Goal: Transaction & Acquisition: Download file/media

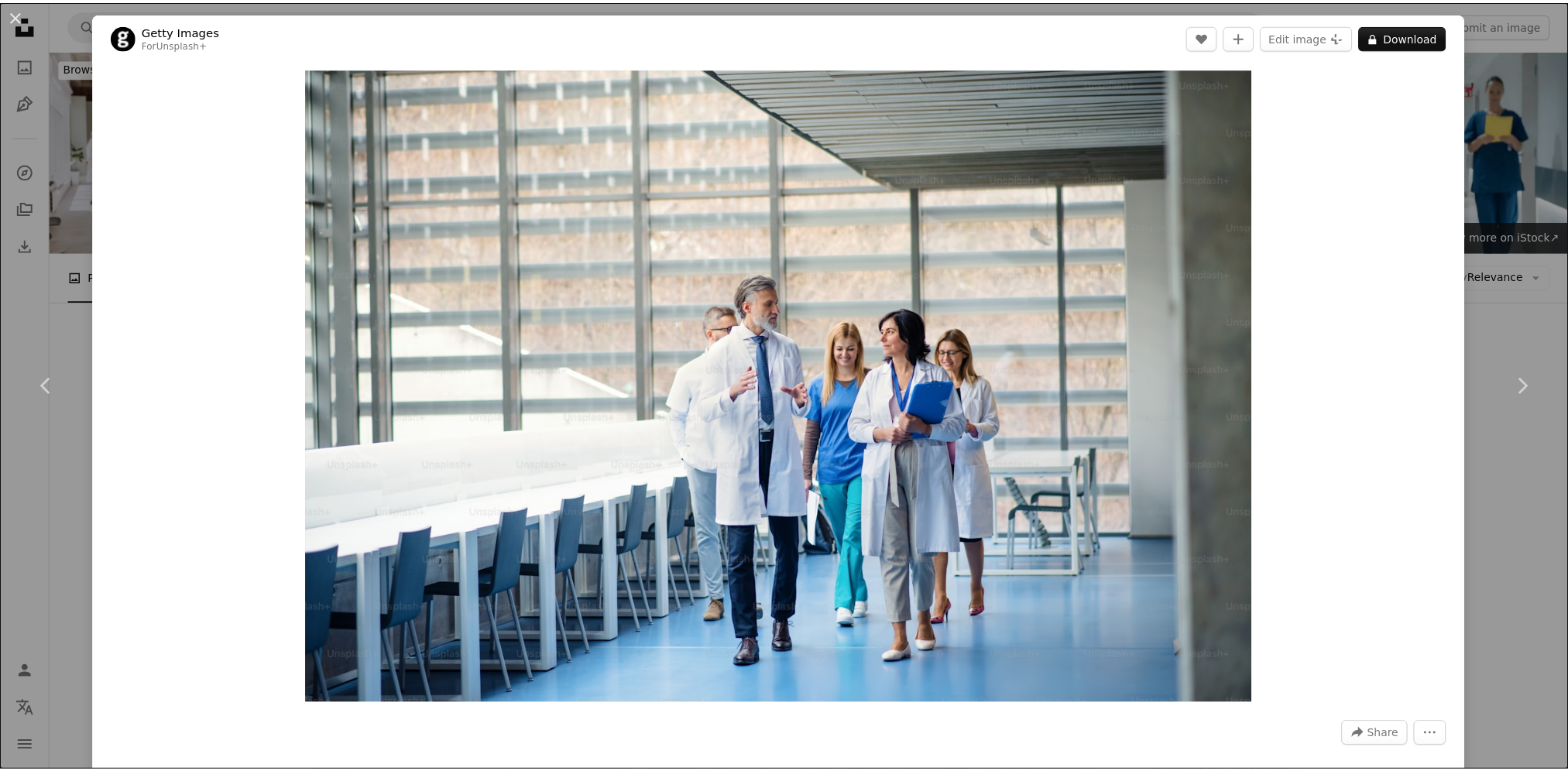
scroll to position [464, 0]
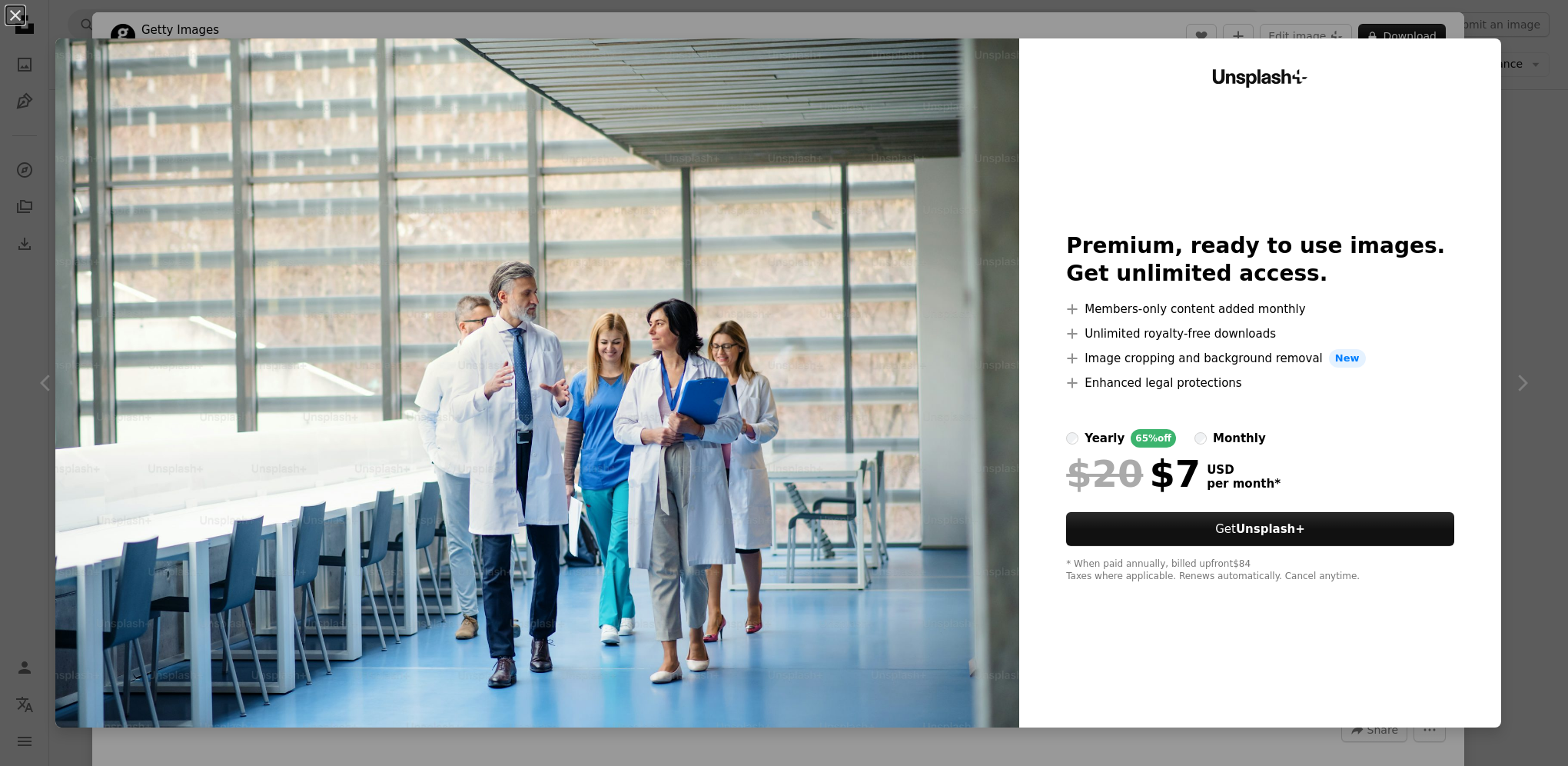
click at [950, 80] on img at bounding box center [537, 383] width 964 height 689
click at [18, 15] on button "An X shape" at bounding box center [15, 15] width 18 height 18
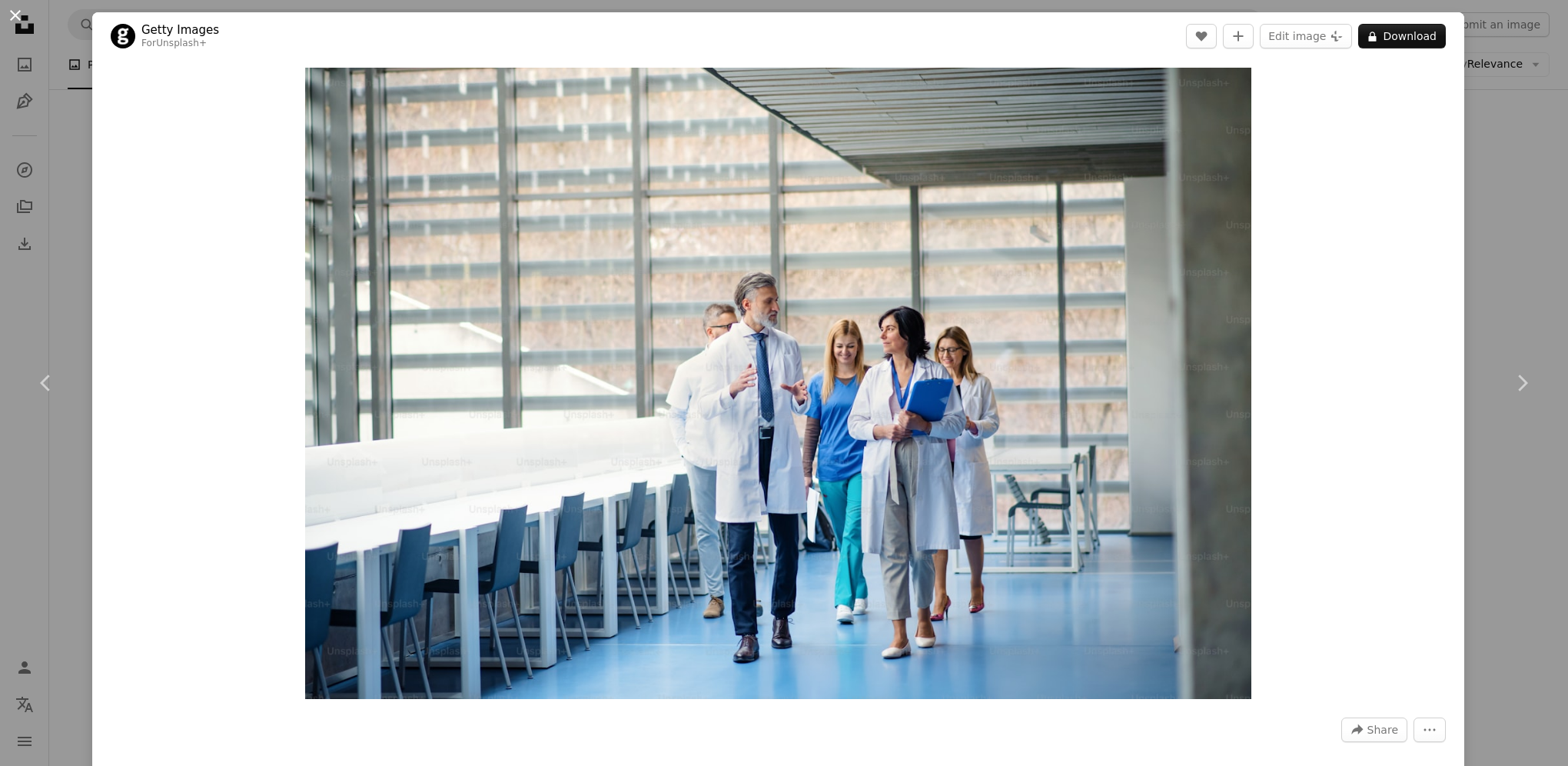
click at [12, 16] on button "An X shape" at bounding box center [15, 15] width 18 height 18
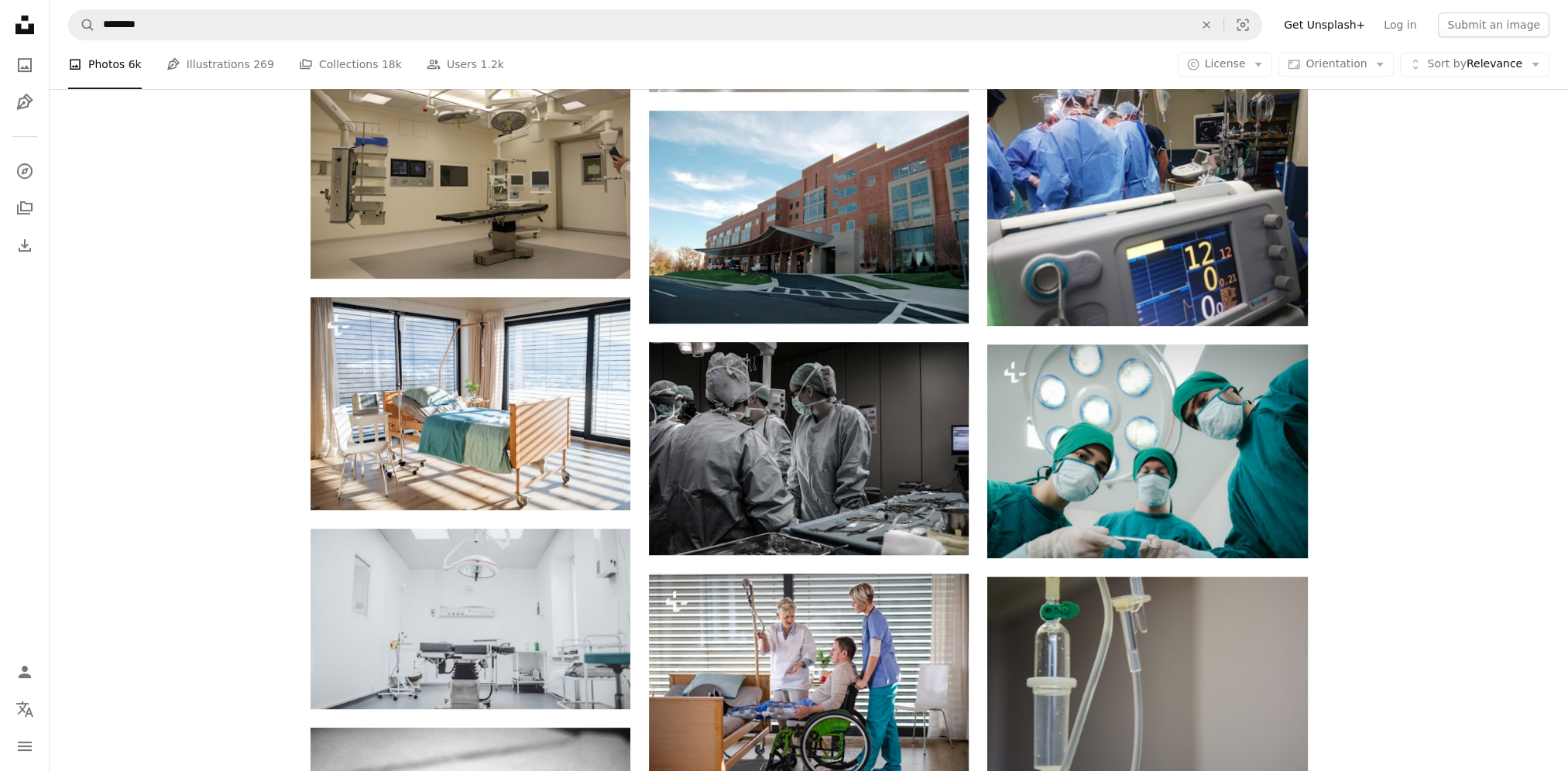
scroll to position [1162, 0]
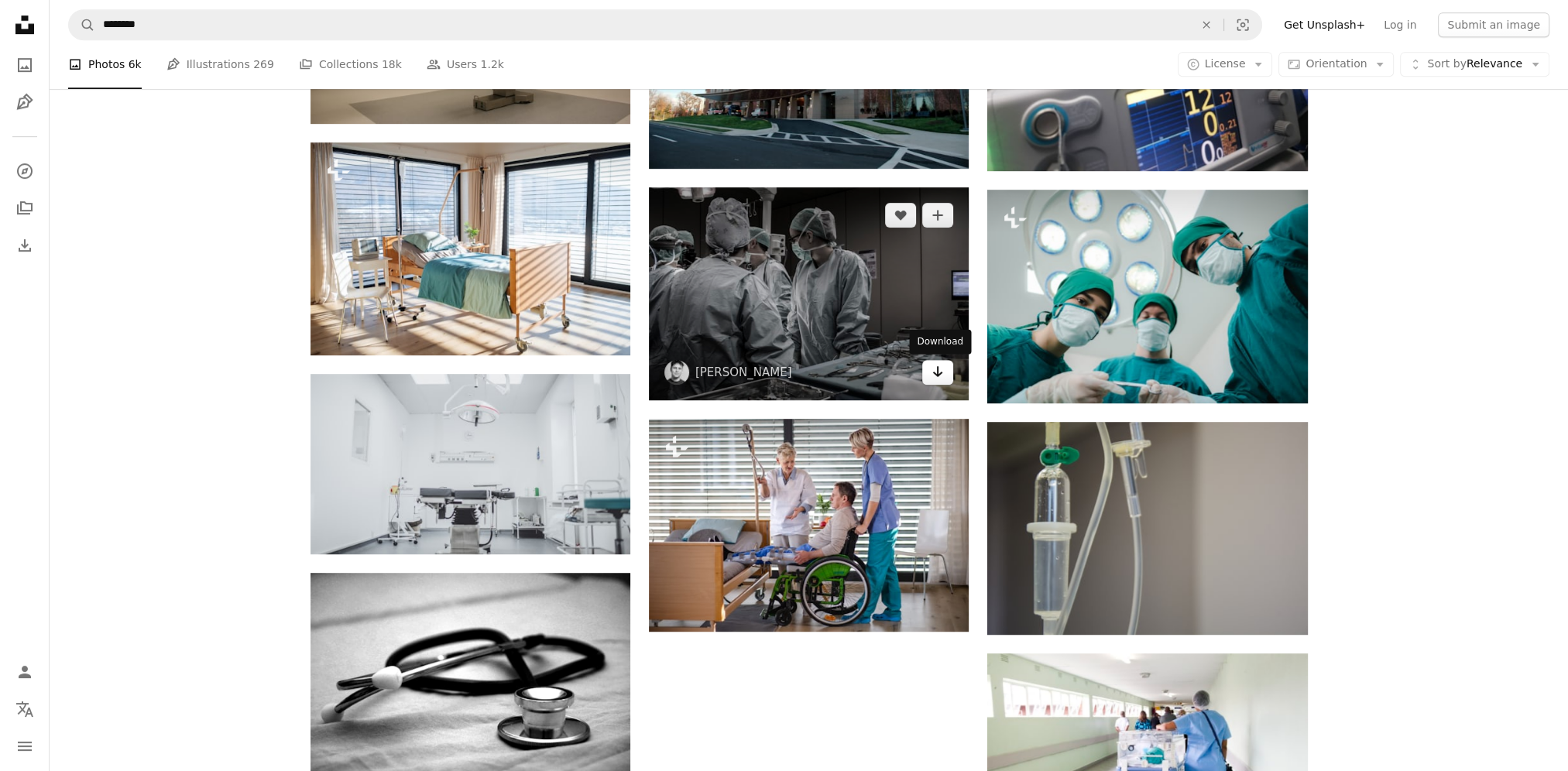
click at [929, 378] on link "Arrow pointing down" at bounding box center [937, 372] width 31 height 25
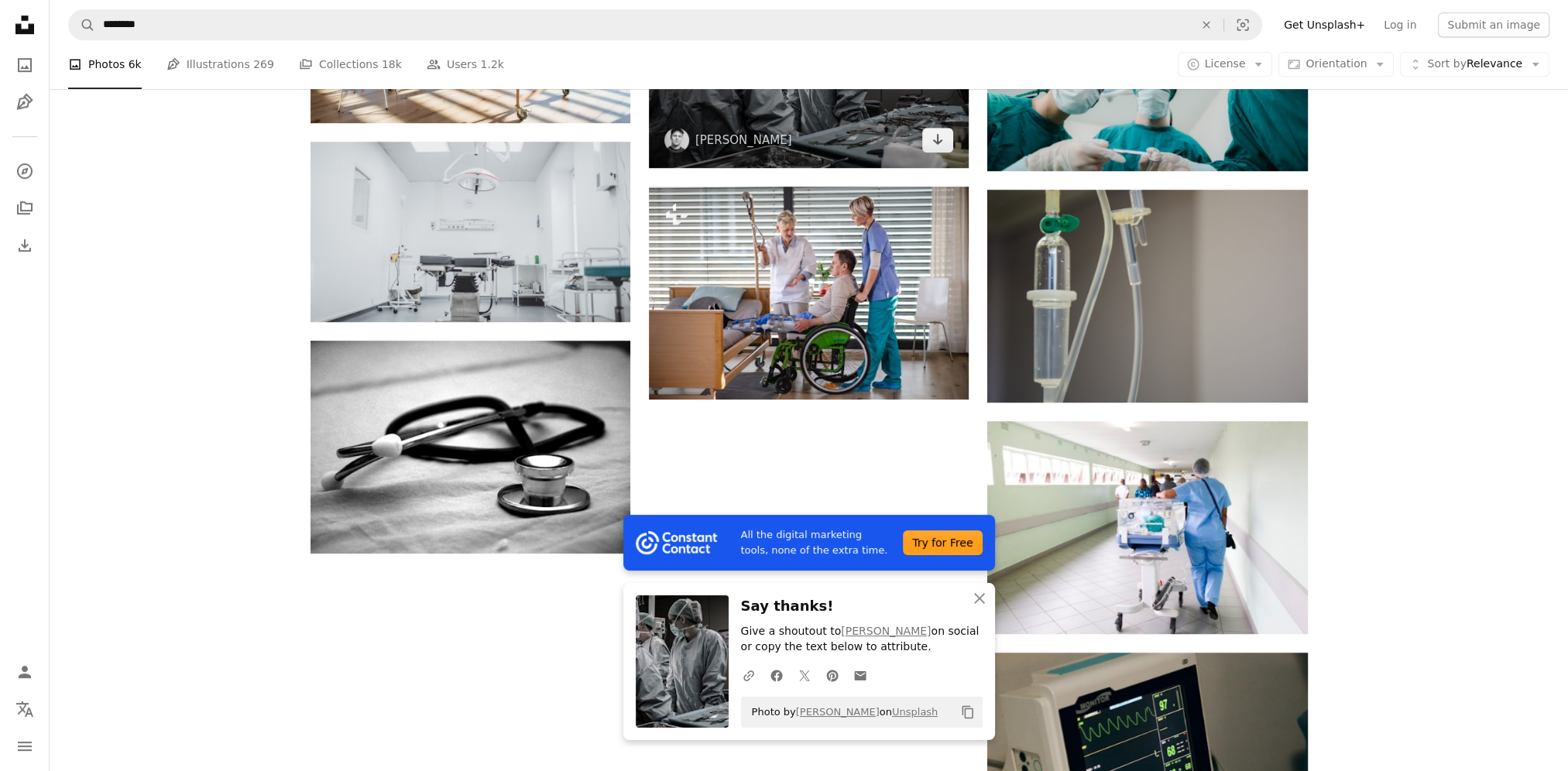
scroll to position [1548, 0]
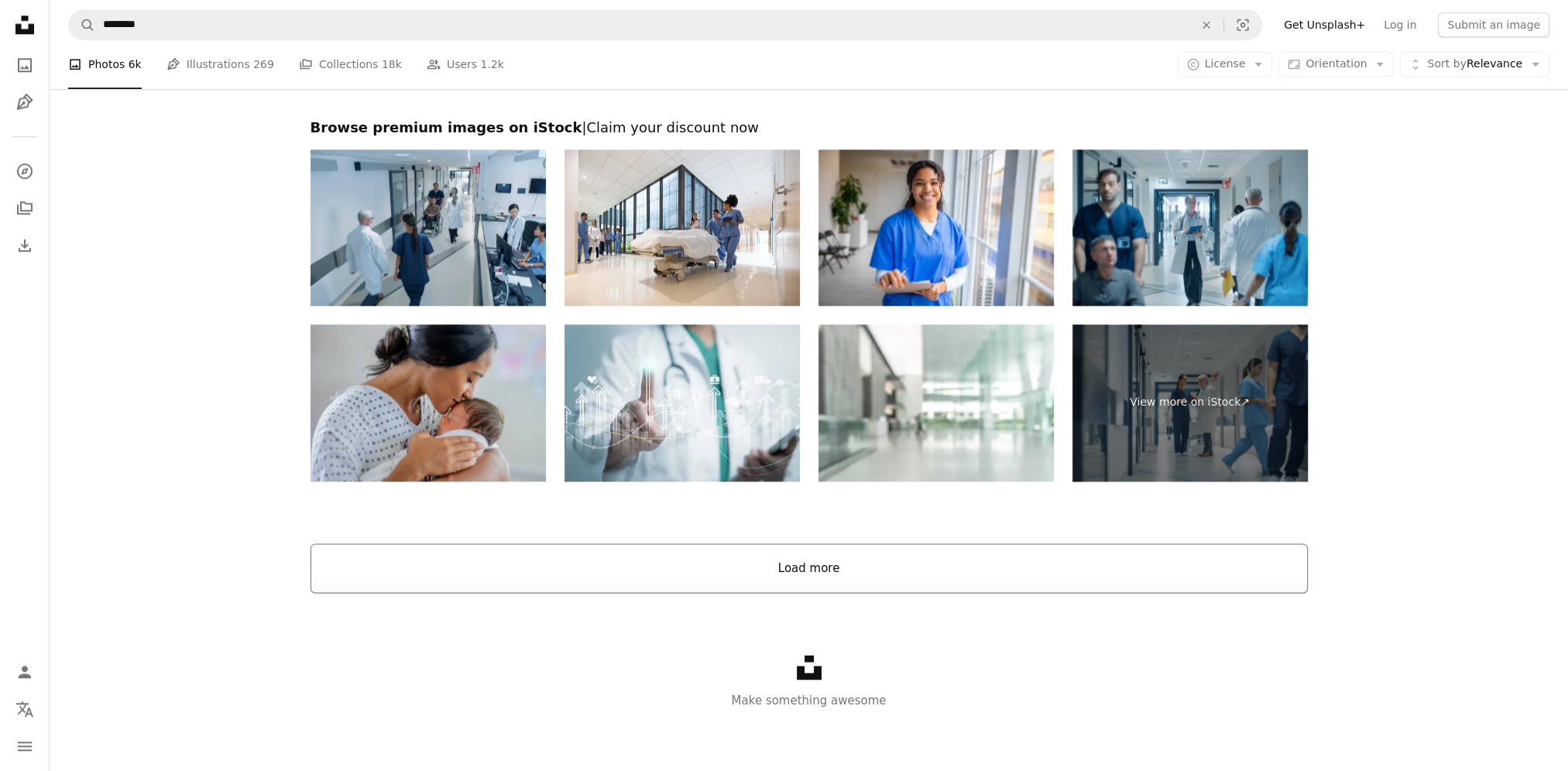
click at [960, 563] on button "Load more" at bounding box center [809, 568] width 997 height 49
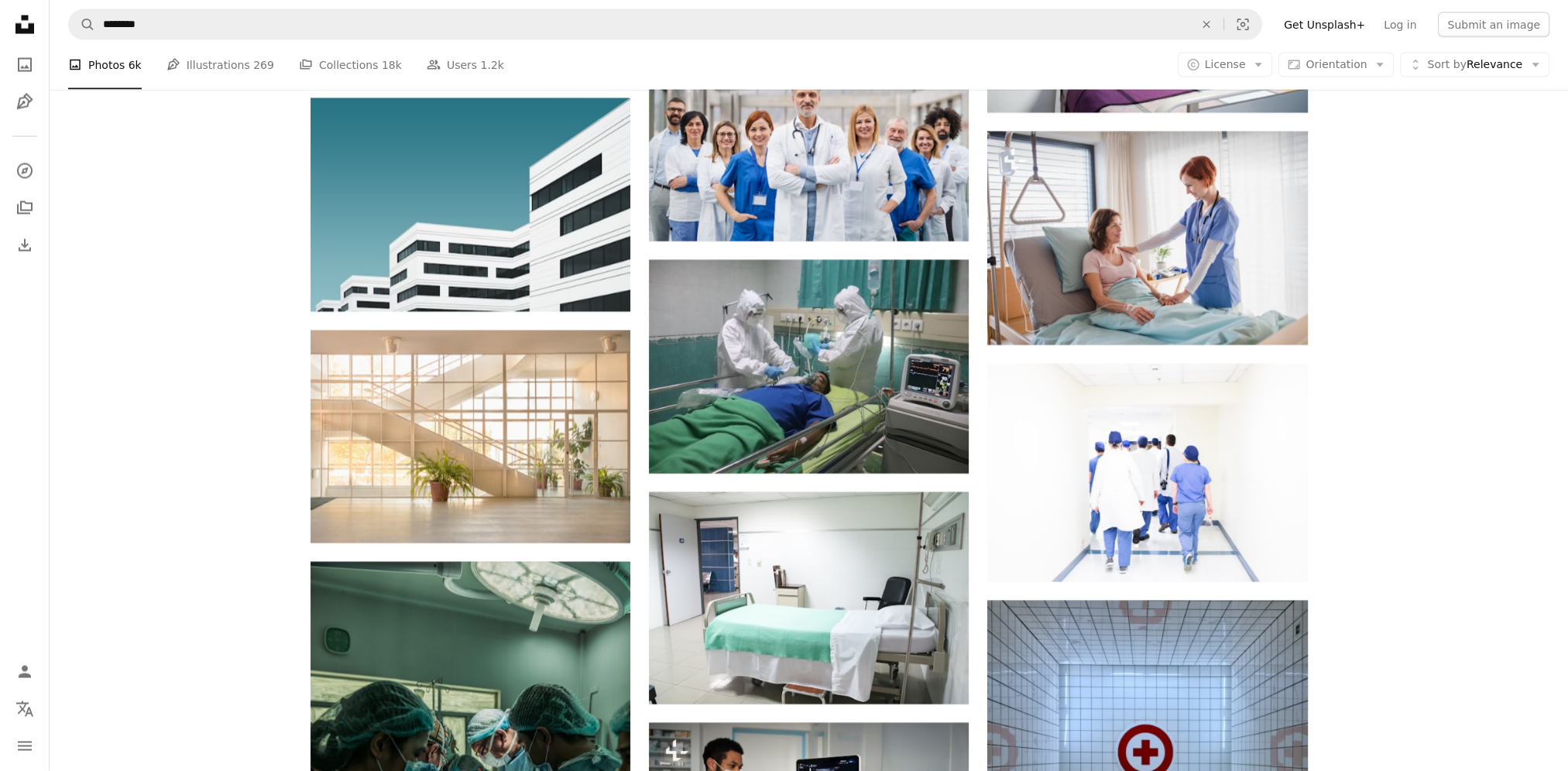
scroll to position [4229, 0]
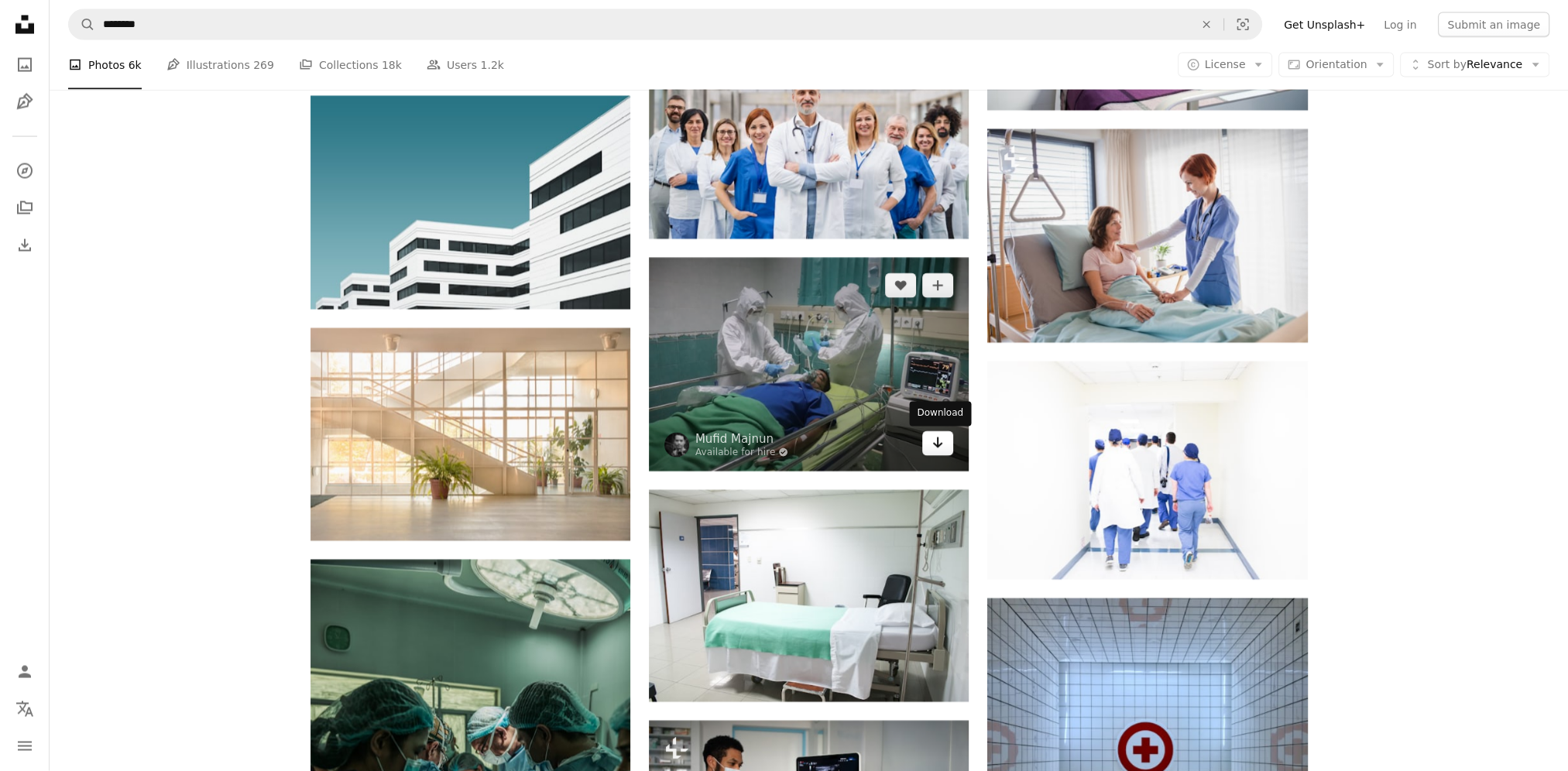
click at [938, 443] on icon "Download" at bounding box center [938, 442] width 10 height 10
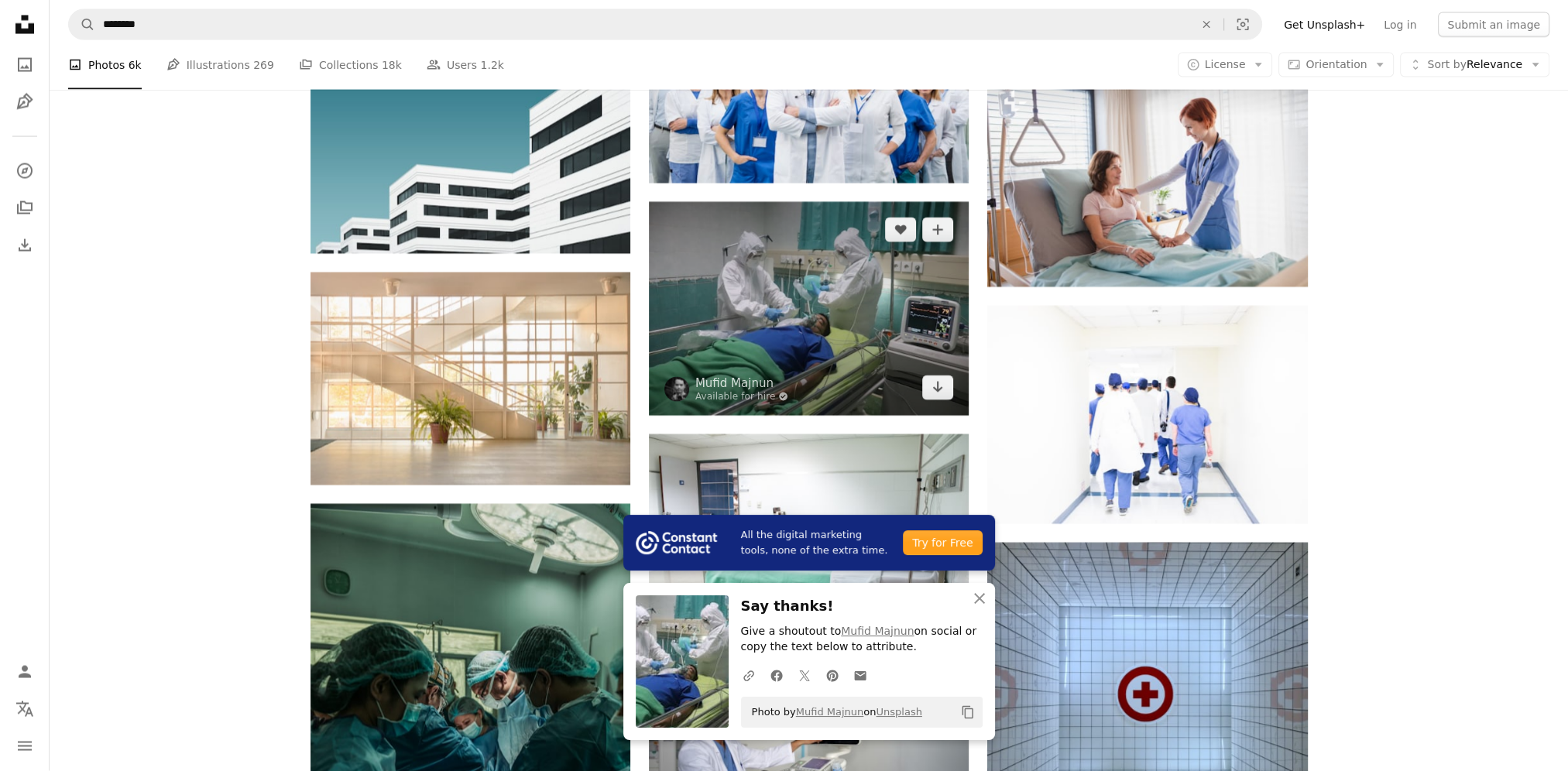
scroll to position [4384, 0]
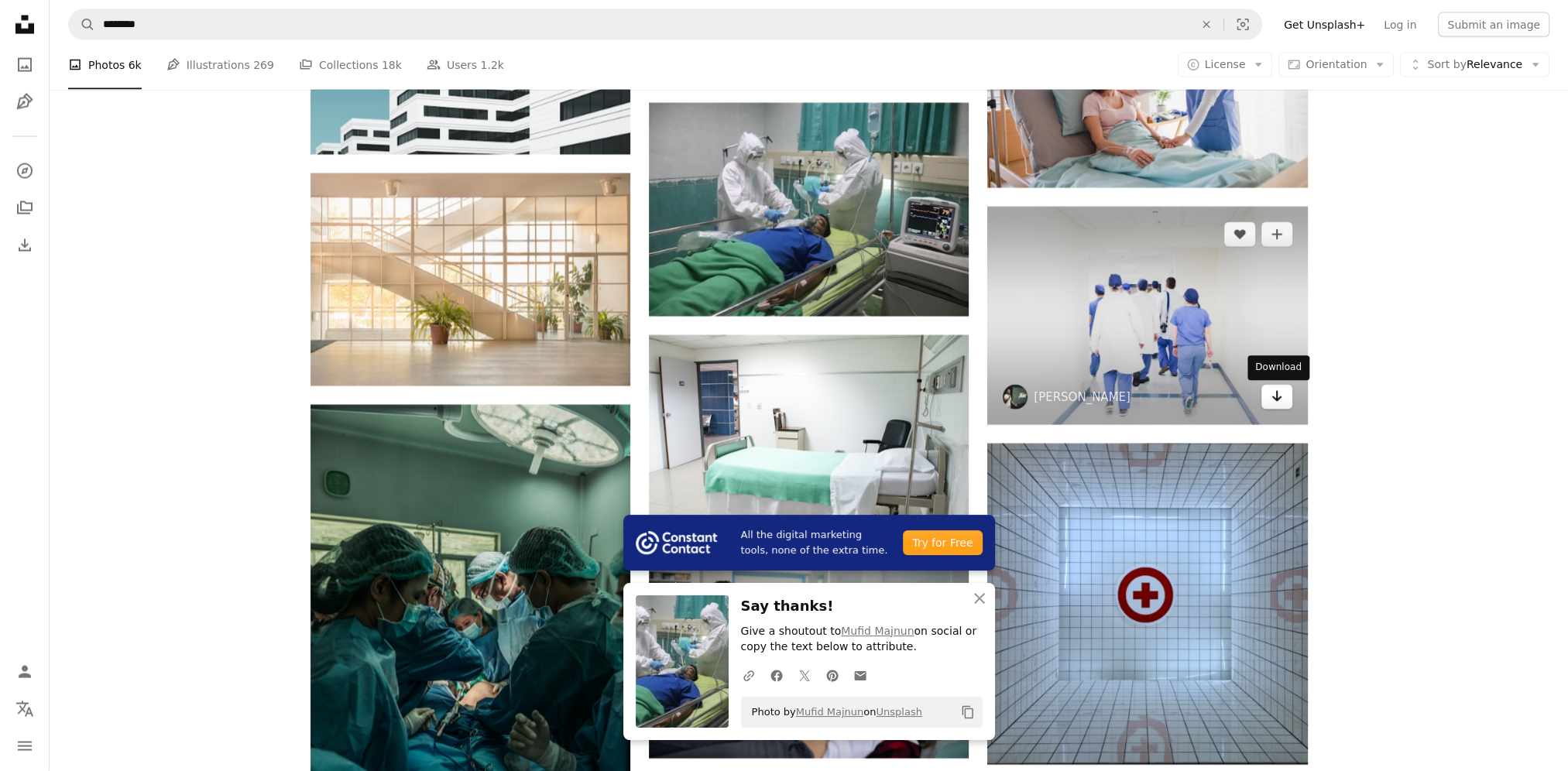
click at [1278, 404] on icon "Arrow pointing down" at bounding box center [1277, 396] width 12 height 19
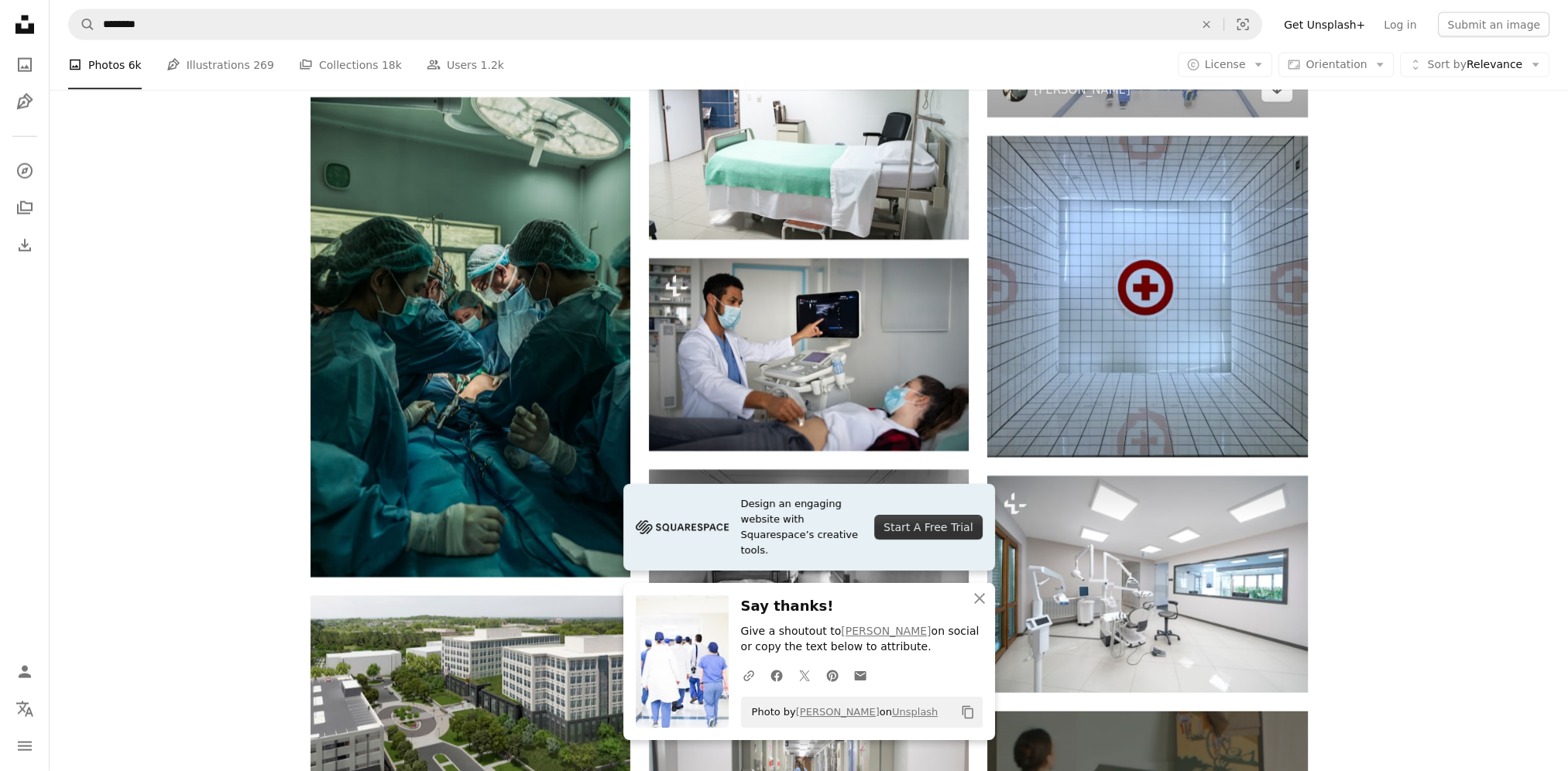
scroll to position [4771, 0]
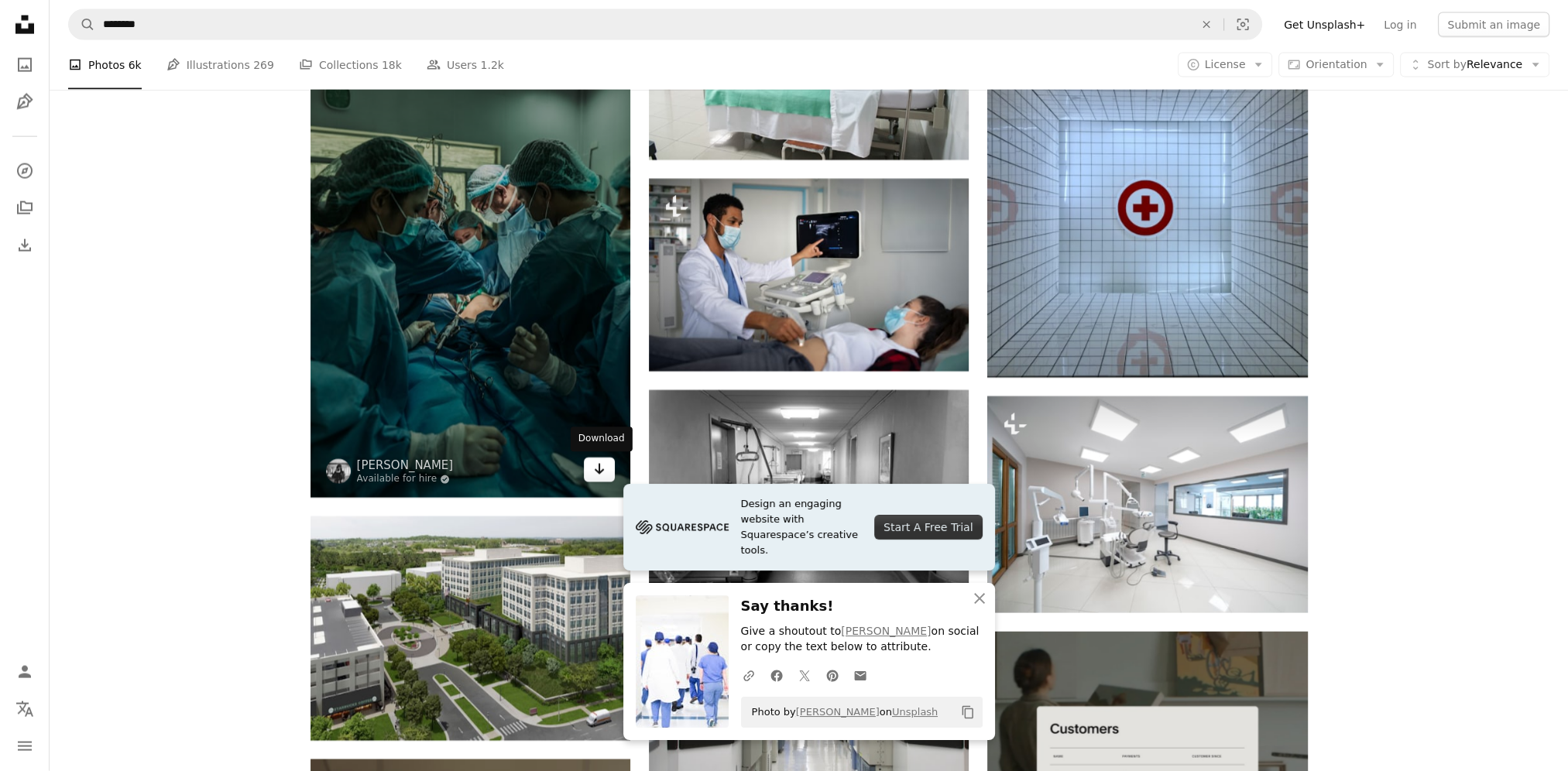
click at [604, 475] on icon "Arrow pointing down" at bounding box center [599, 469] width 12 height 19
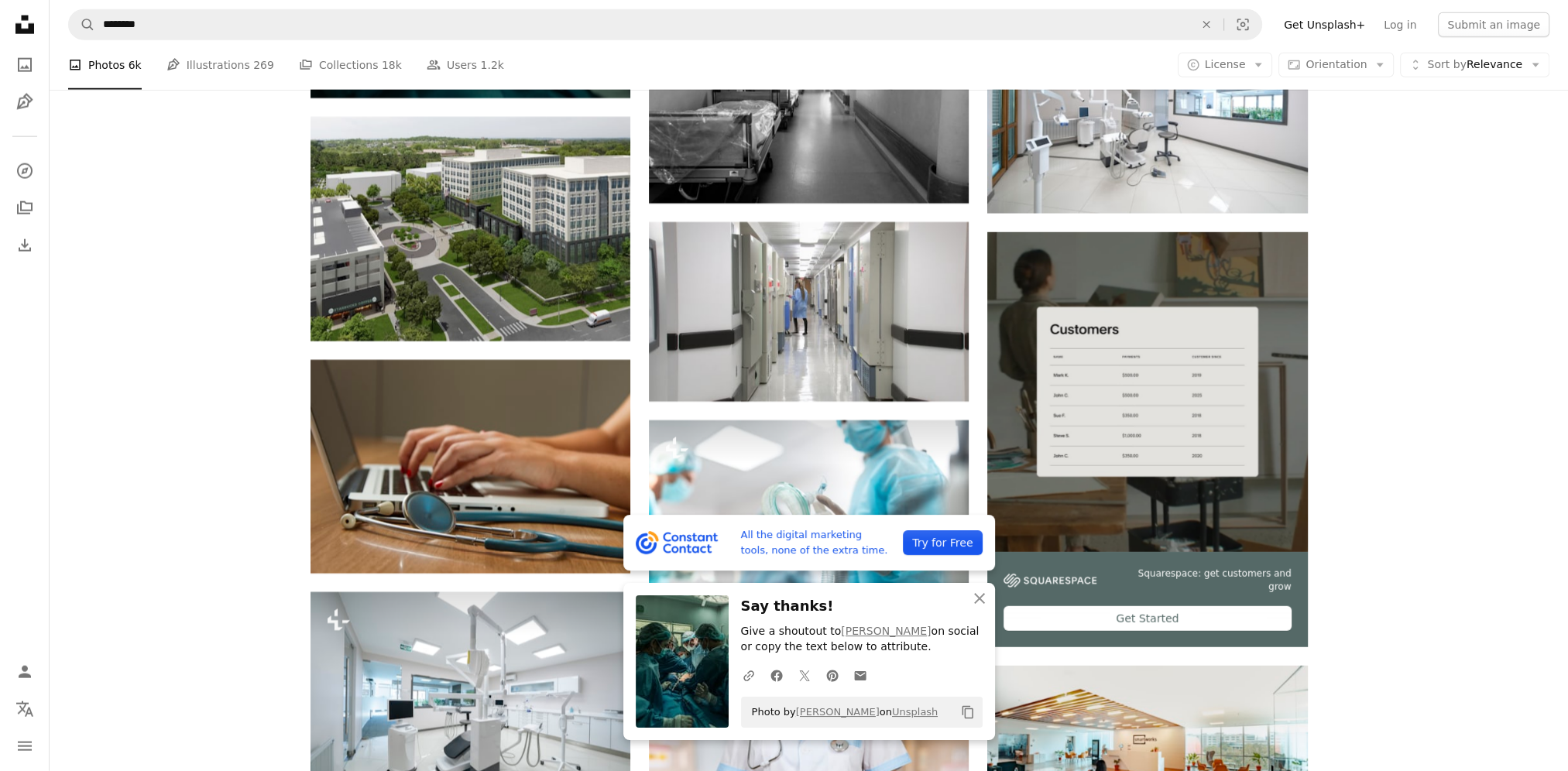
scroll to position [5236, 0]
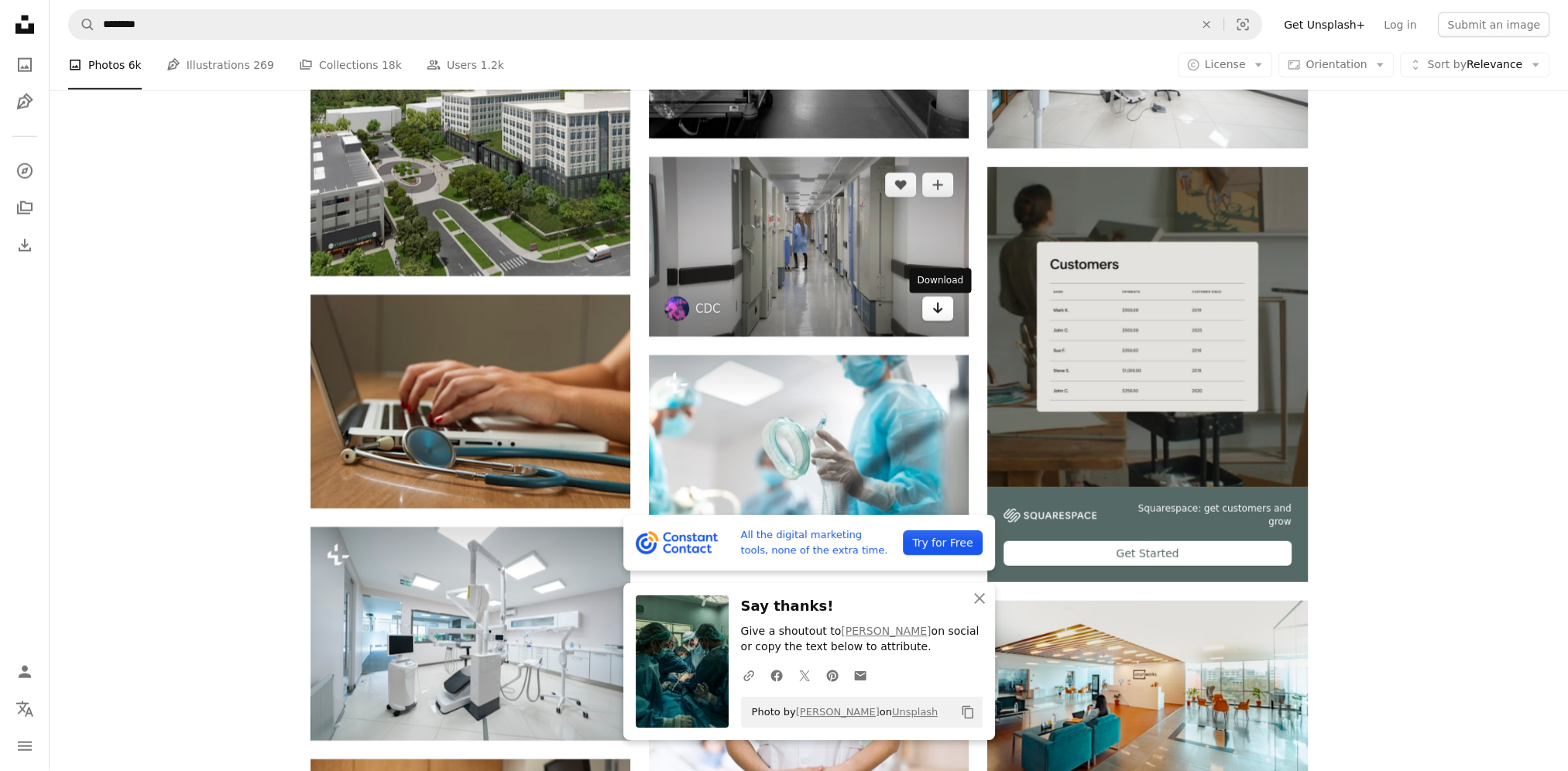
click at [938, 310] on icon "Download" at bounding box center [938, 308] width 10 height 10
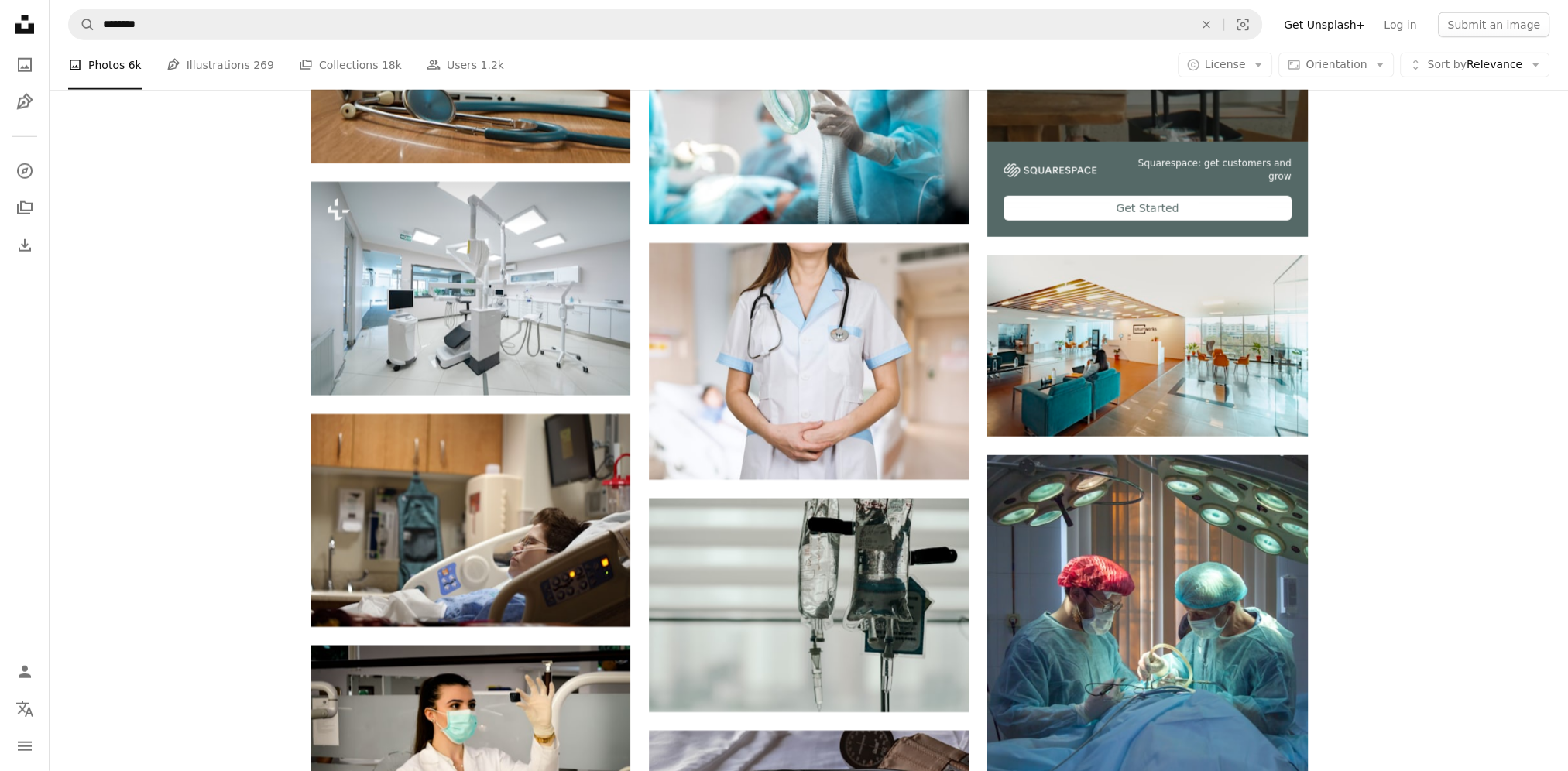
scroll to position [5700, 0]
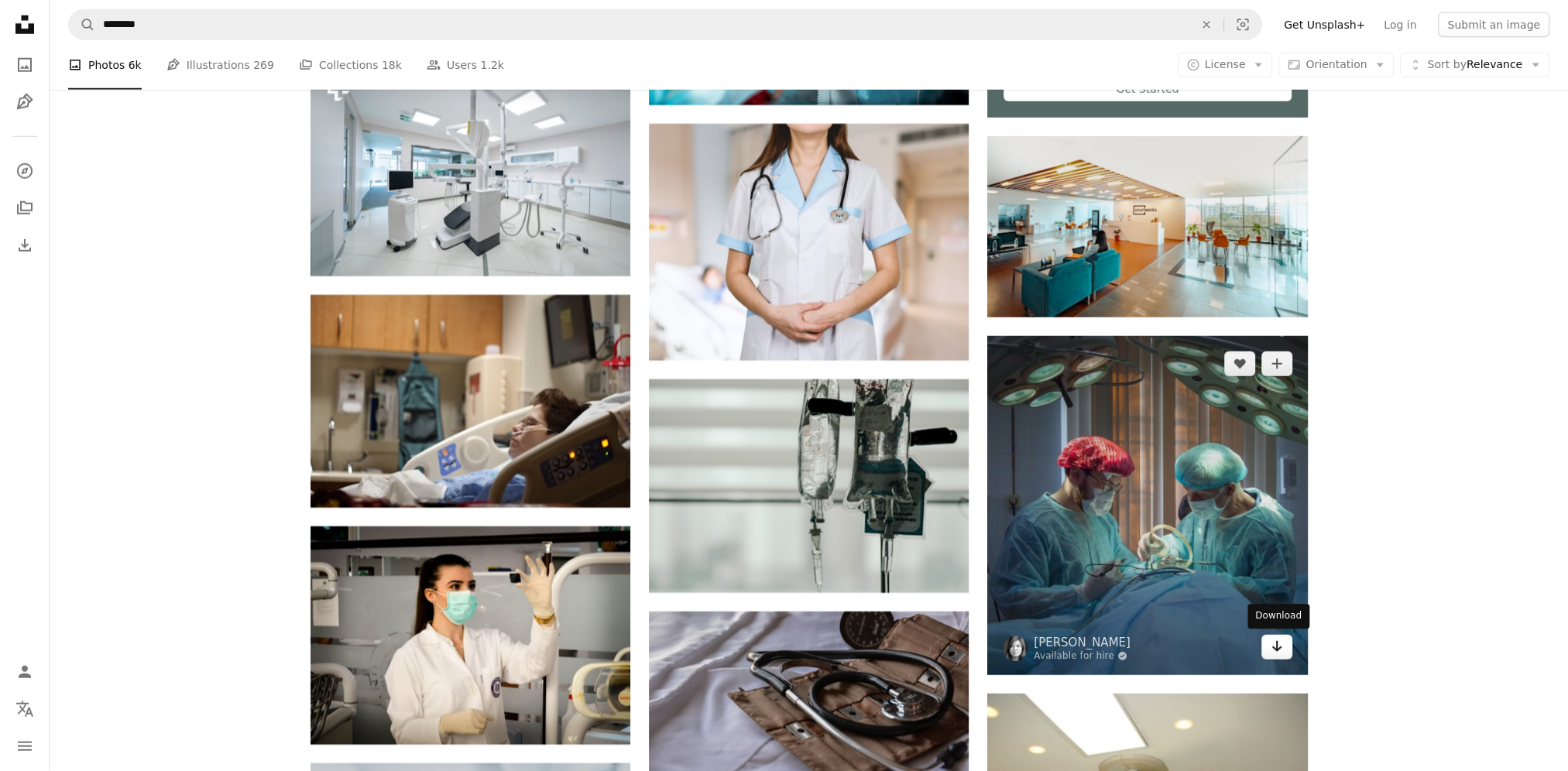
click at [1277, 656] on link "Arrow pointing down" at bounding box center [1277, 647] width 31 height 25
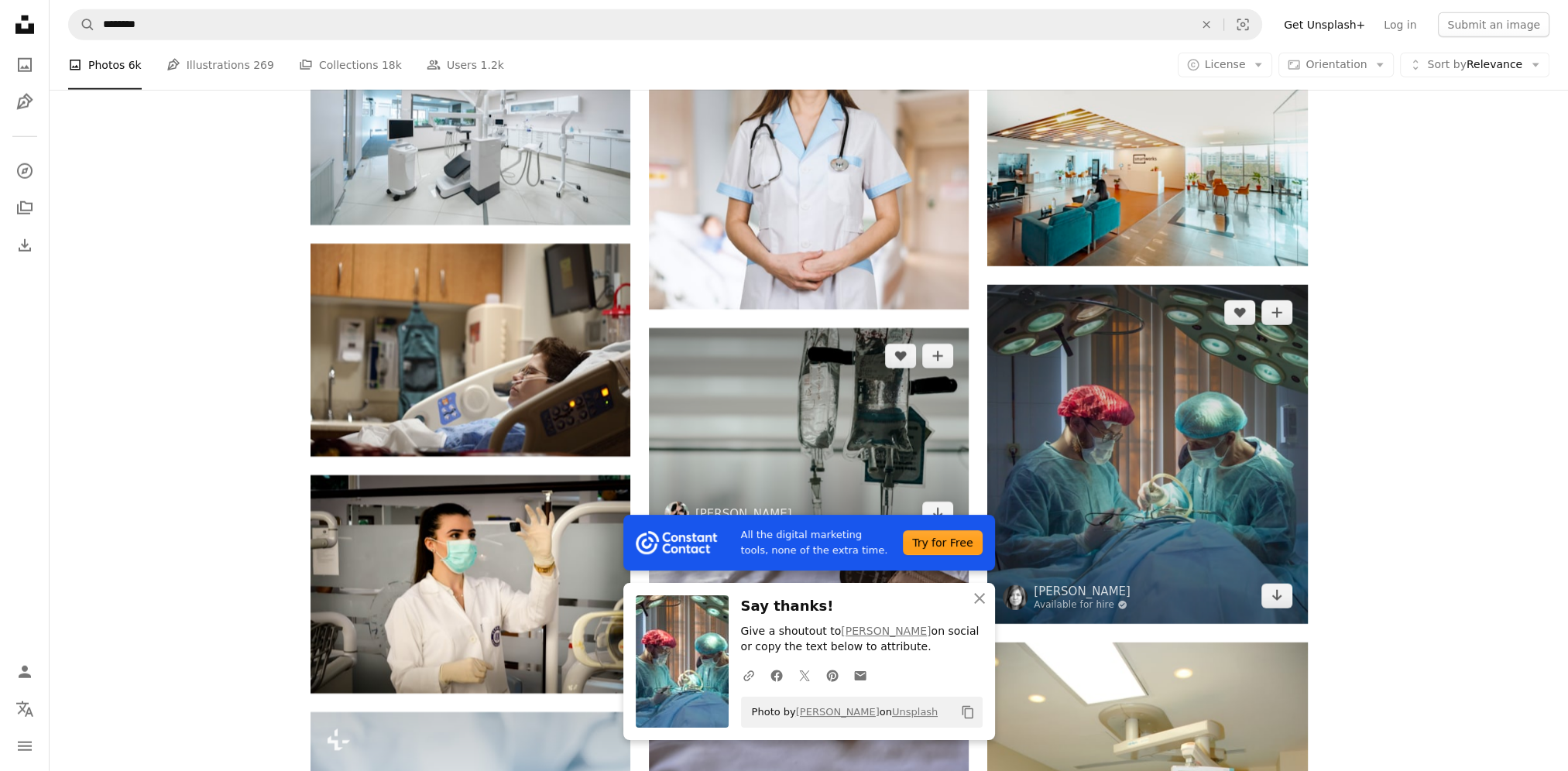
scroll to position [5777, 0]
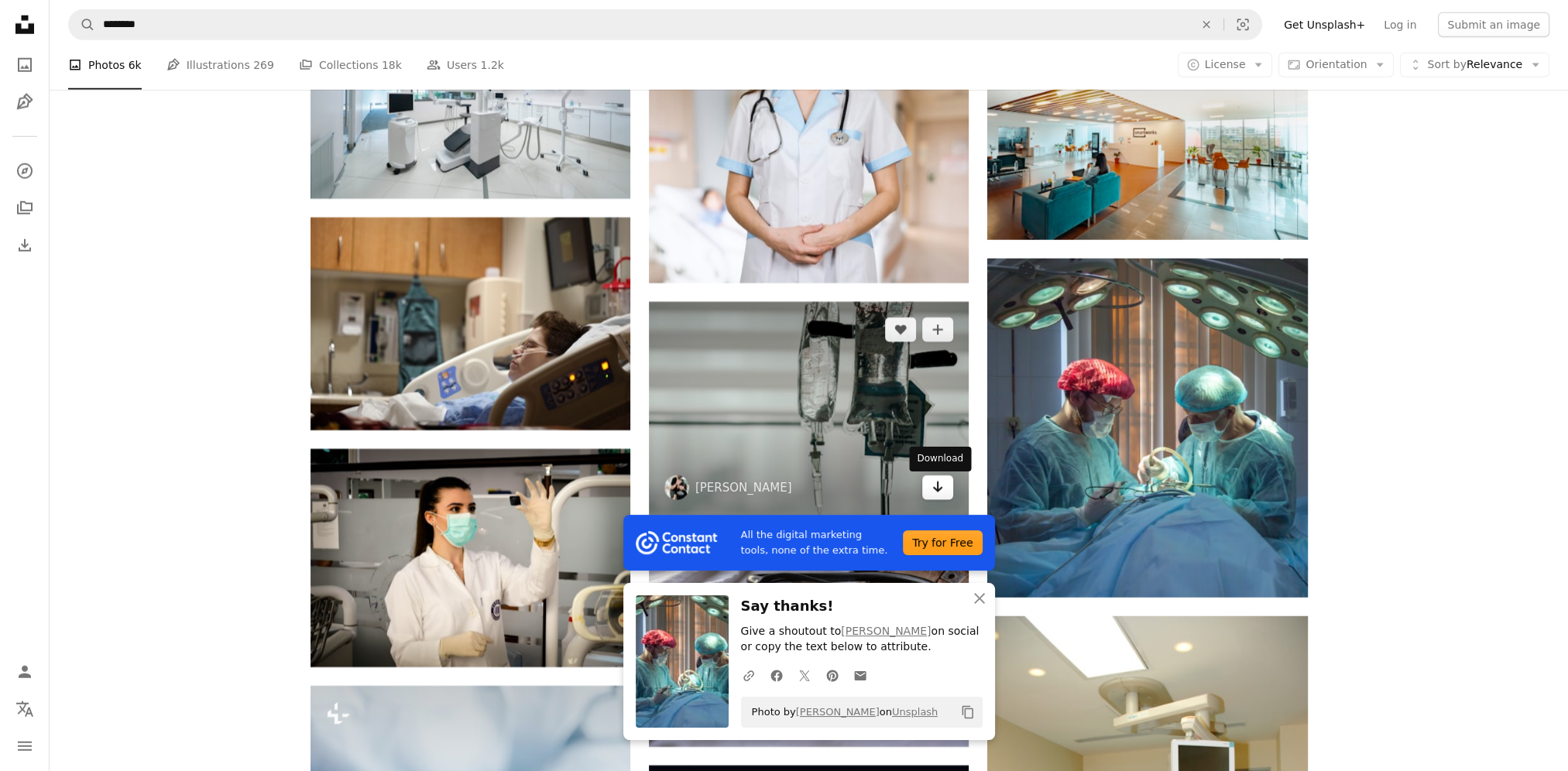
click at [941, 489] on icon "Download" at bounding box center [938, 487] width 10 height 10
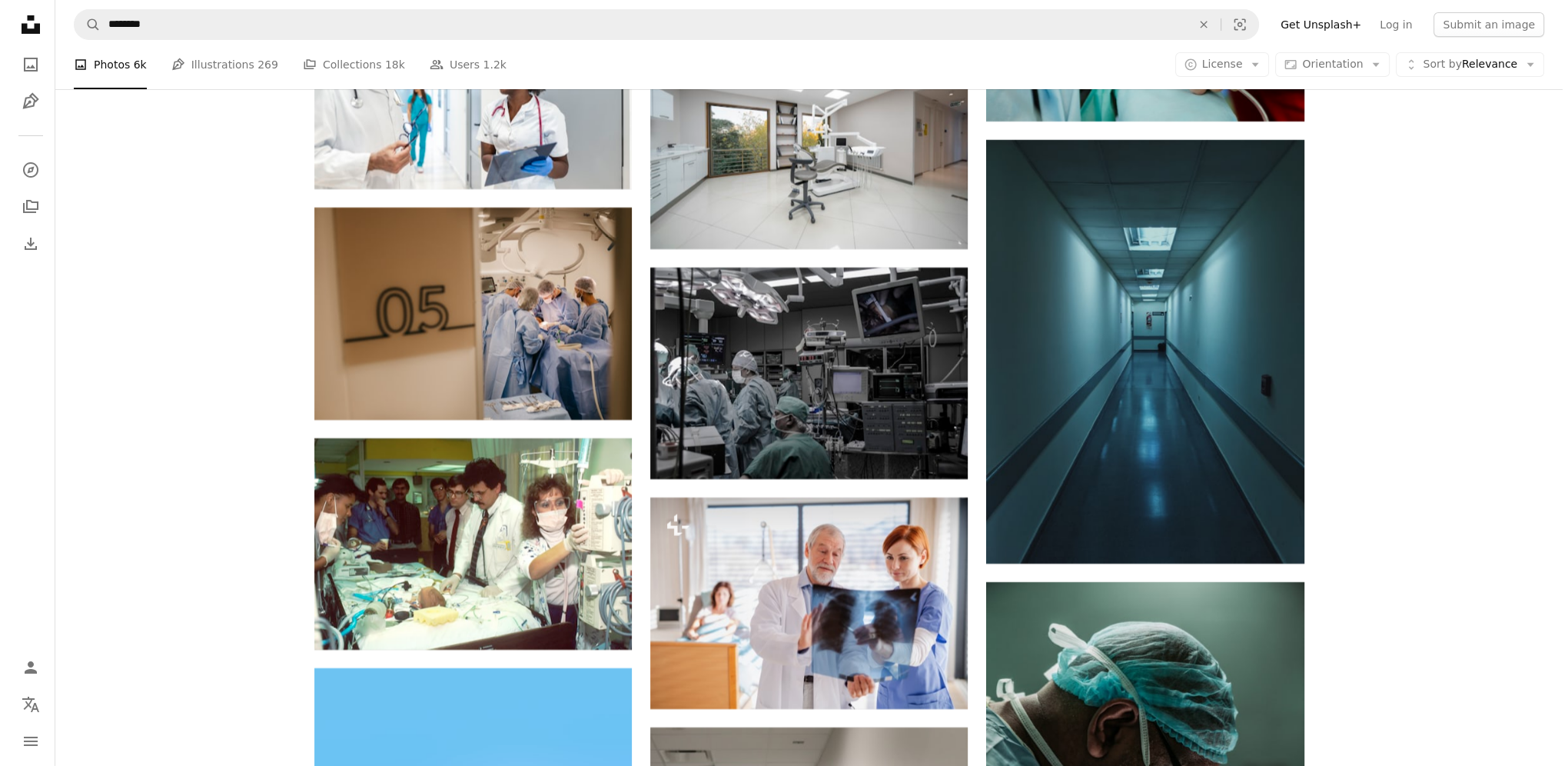
scroll to position [7355, 0]
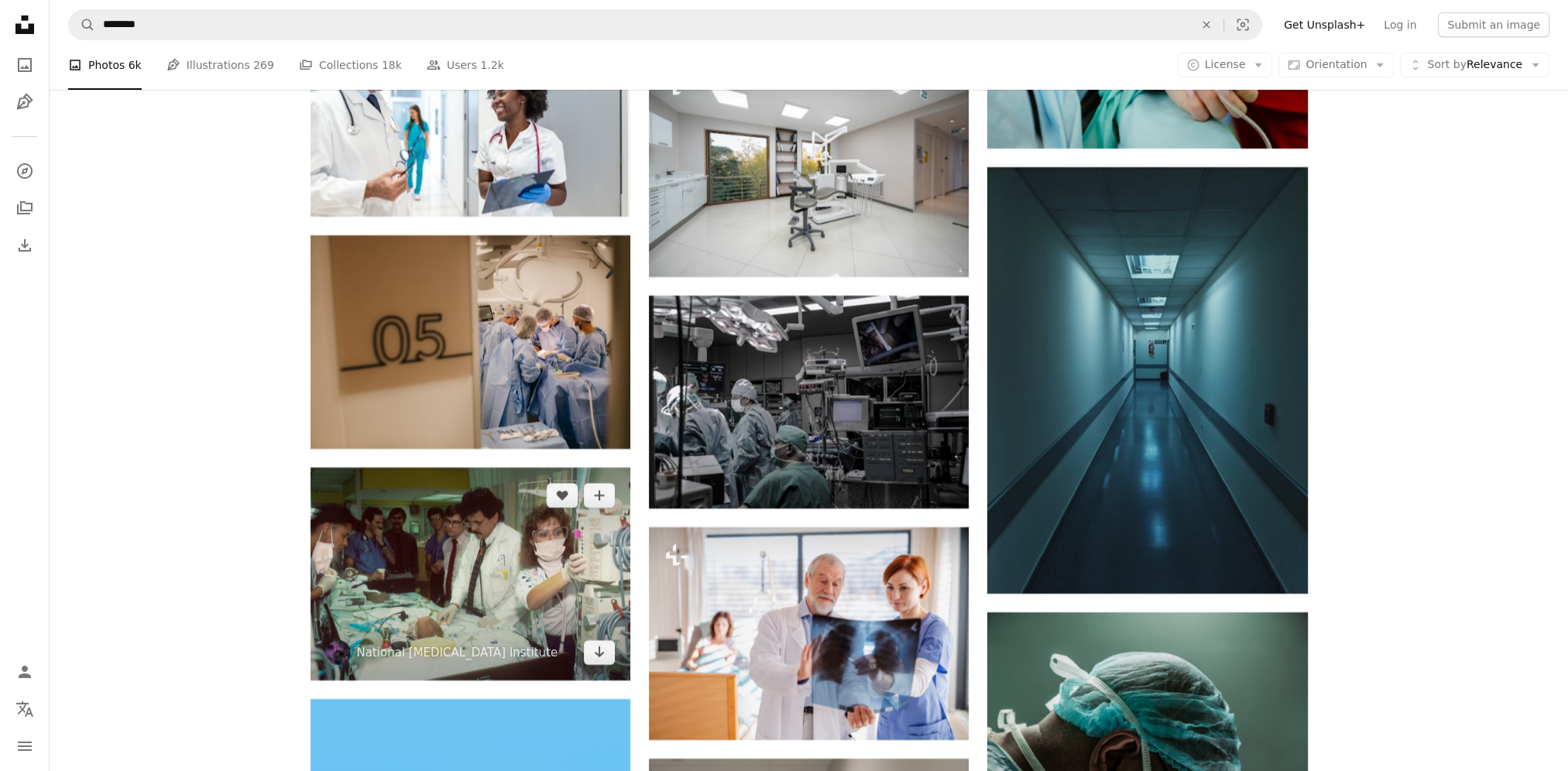
click at [429, 551] on img at bounding box center [471, 574] width 320 height 213
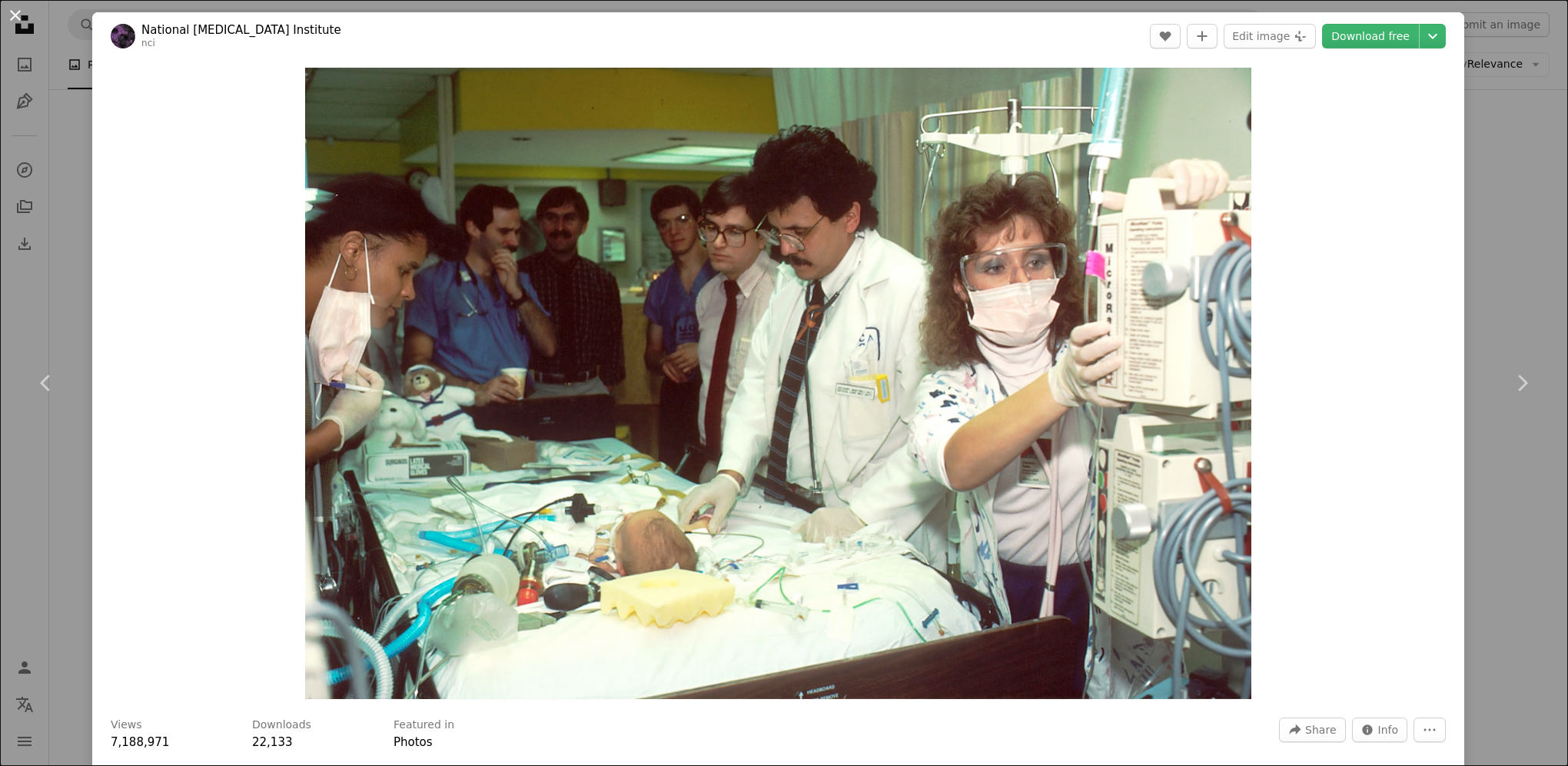
click at [15, 15] on button "An X shape" at bounding box center [15, 15] width 18 height 18
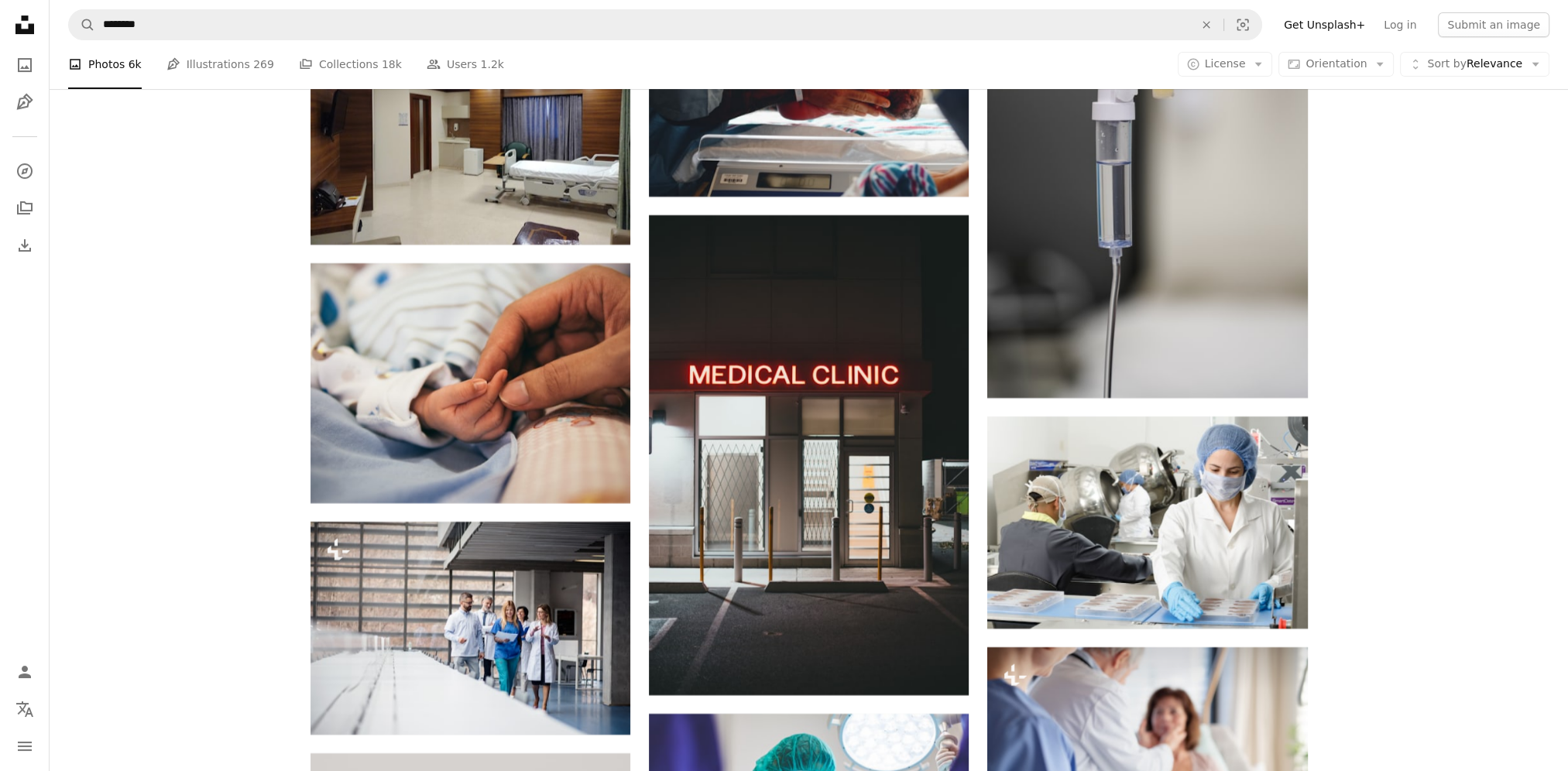
scroll to position [8720, 0]
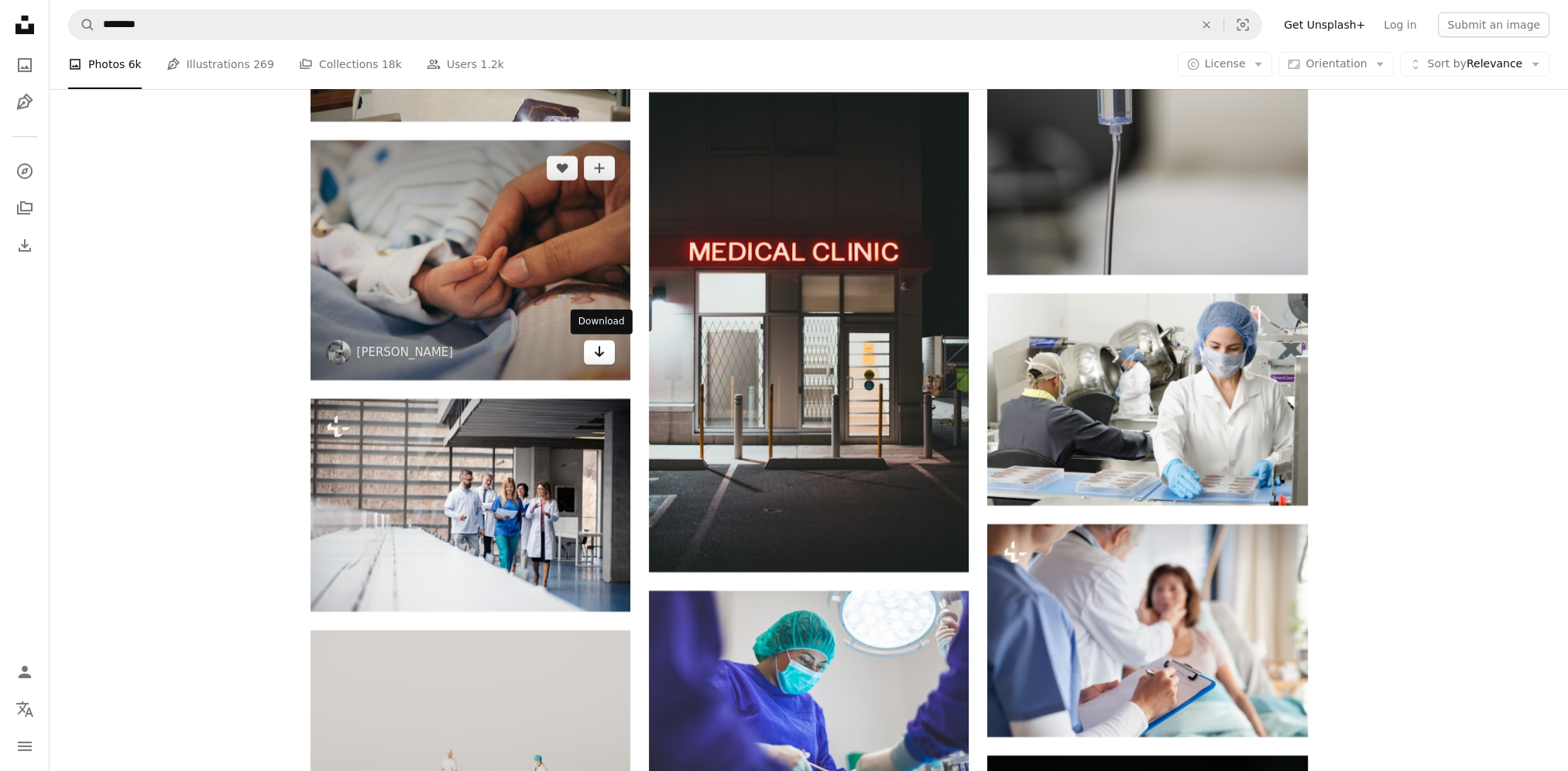
click at [595, 362] on link "Arrow pointing down" at bounding box center [599, 352] width 31 height 25
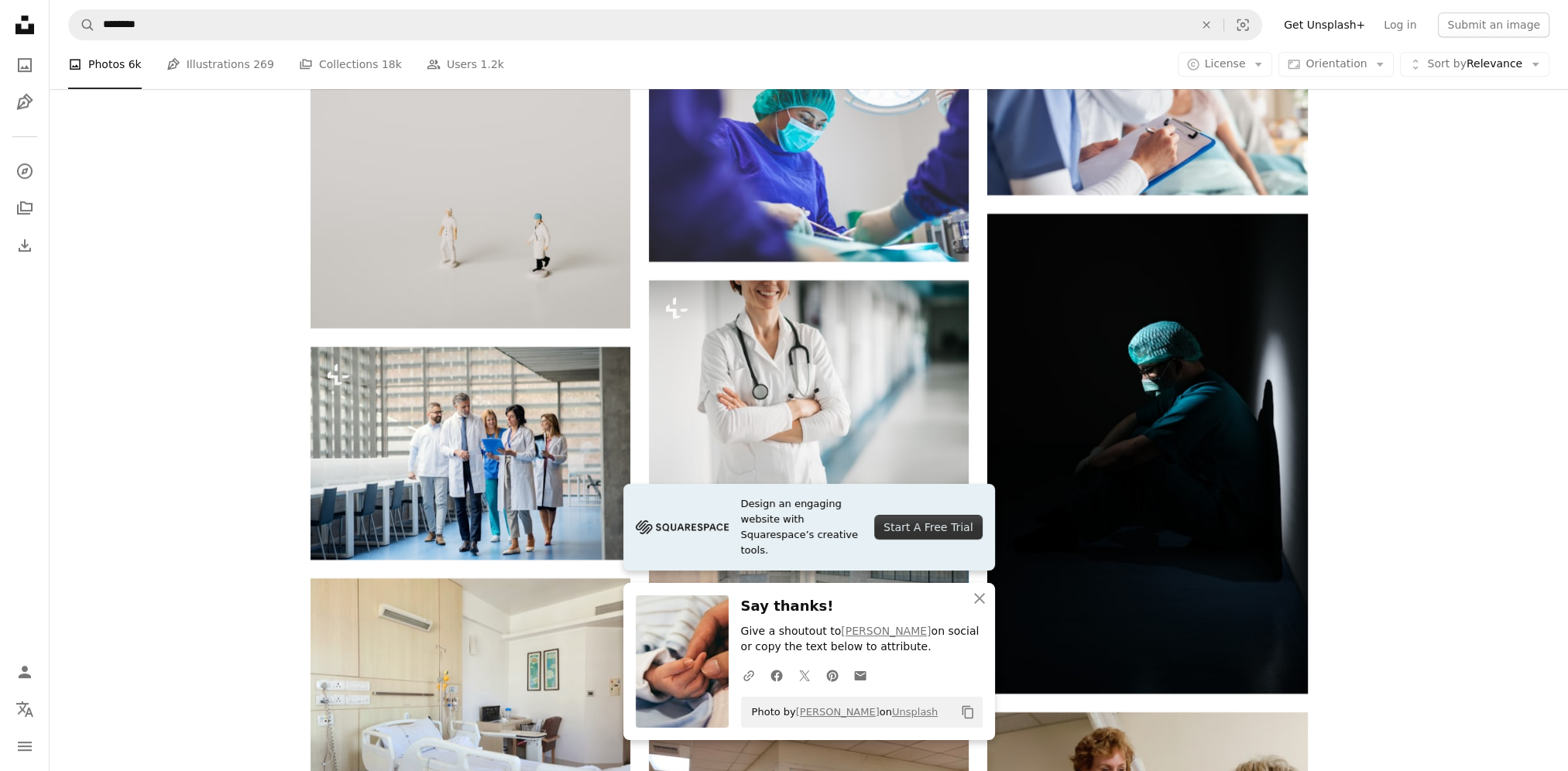
scroll to position [9107, 0]
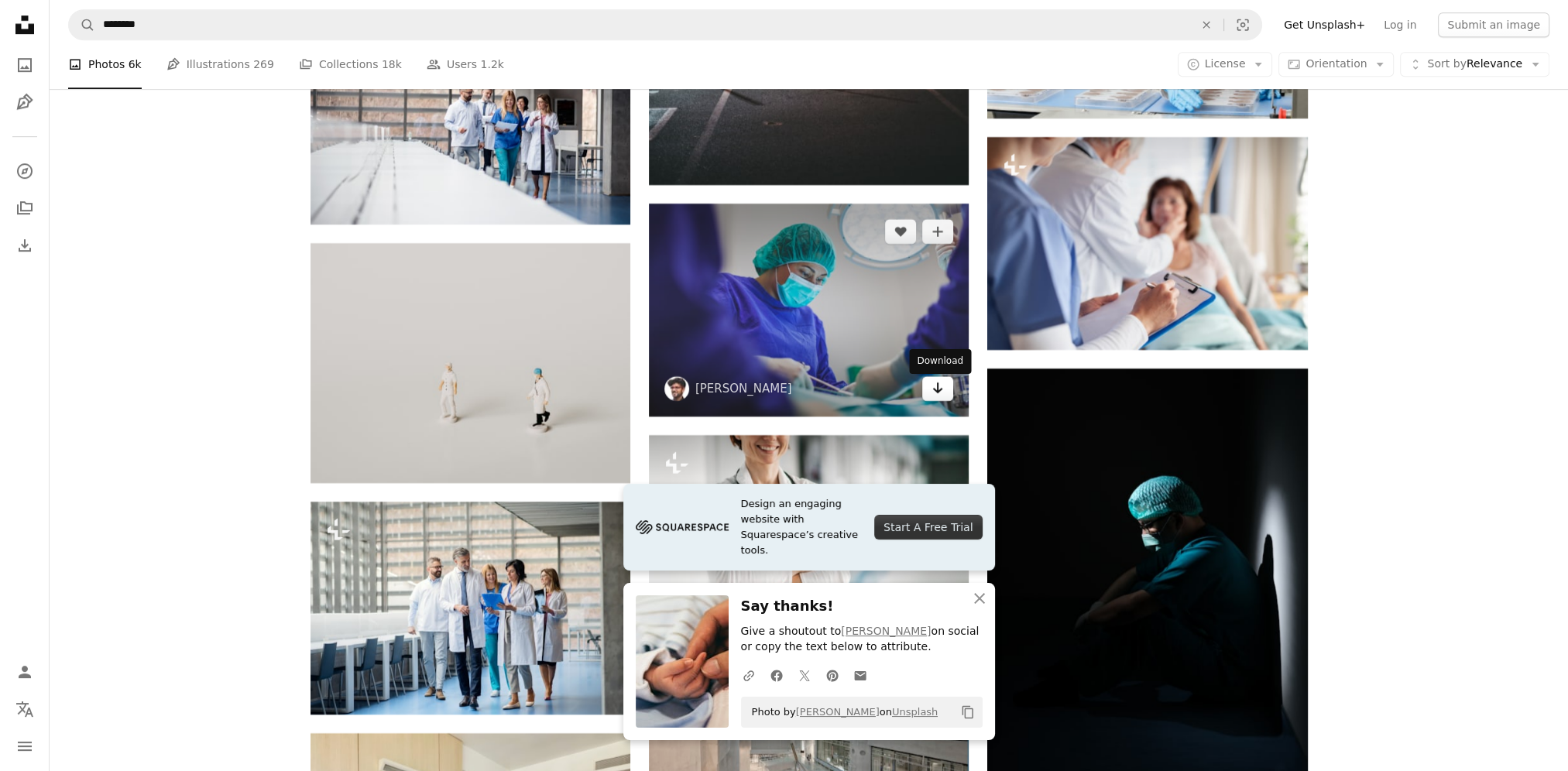
click at [945, 393] on link "Arrow pointing down" at bounding box center [937, 388] width 31 height 25
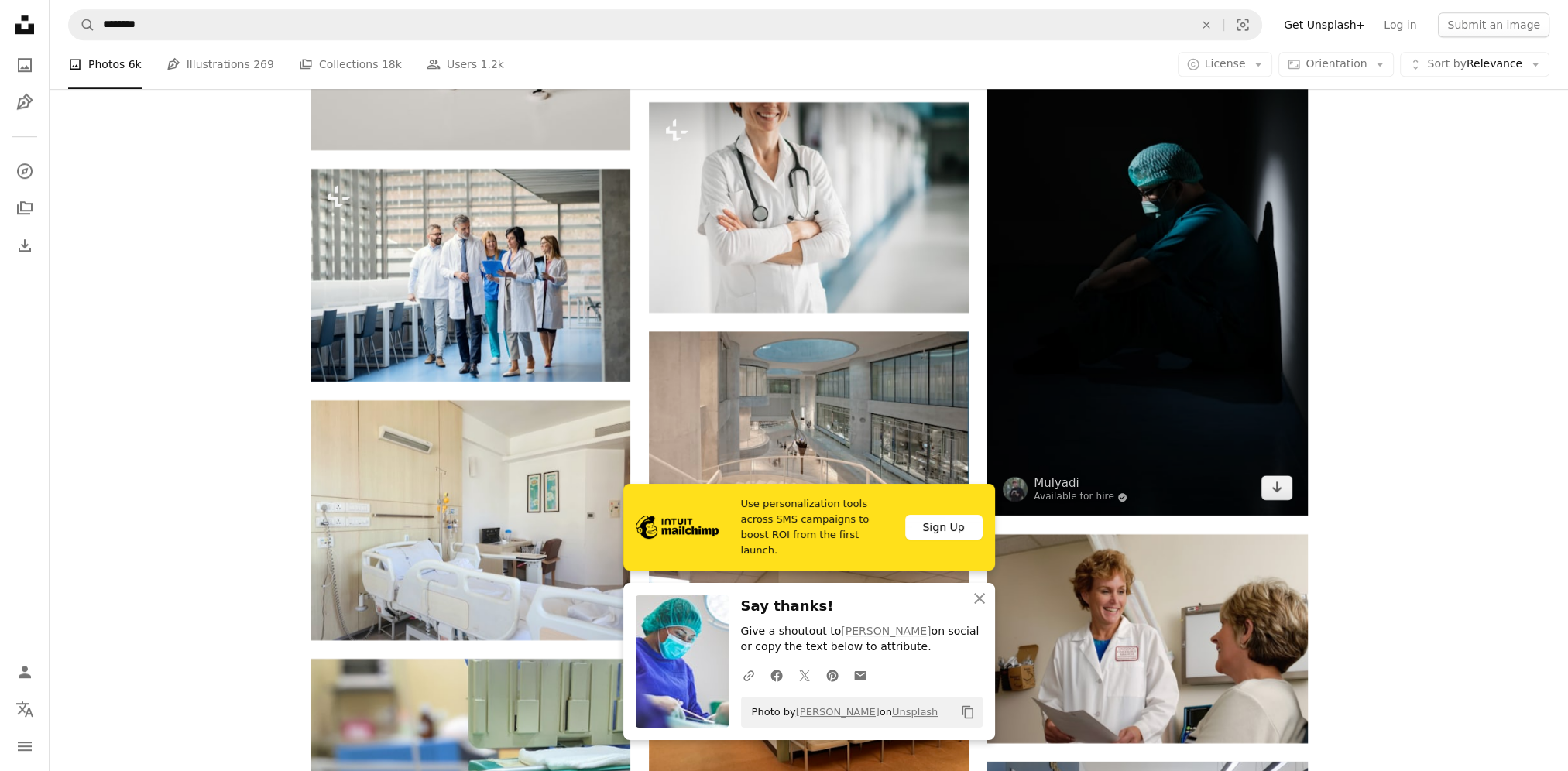
scroll to position [9648, 0]
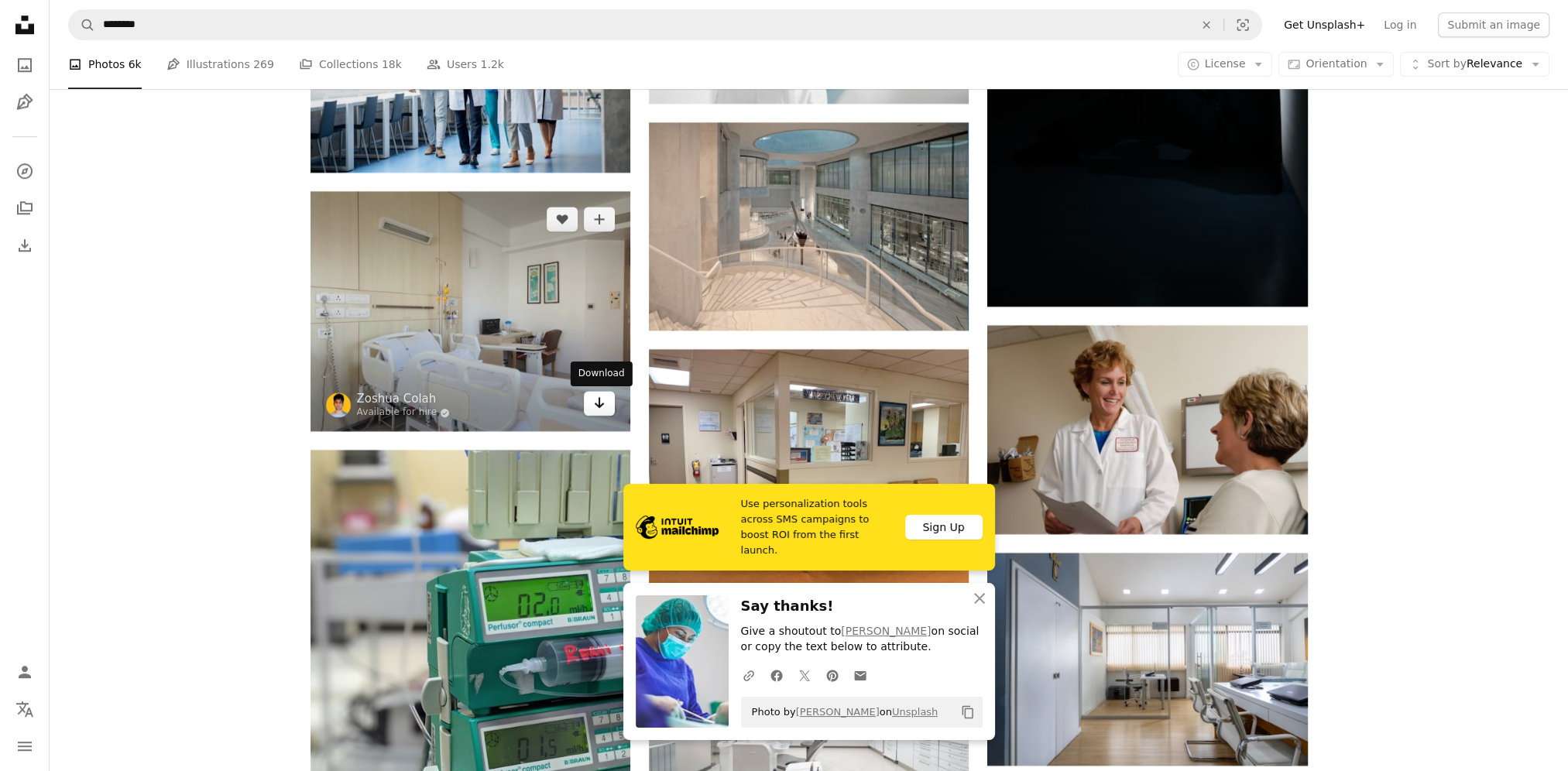
click at [595, 399] on icon "Arrow pointing down" at bounding box center [599, 402] width 12 height 19
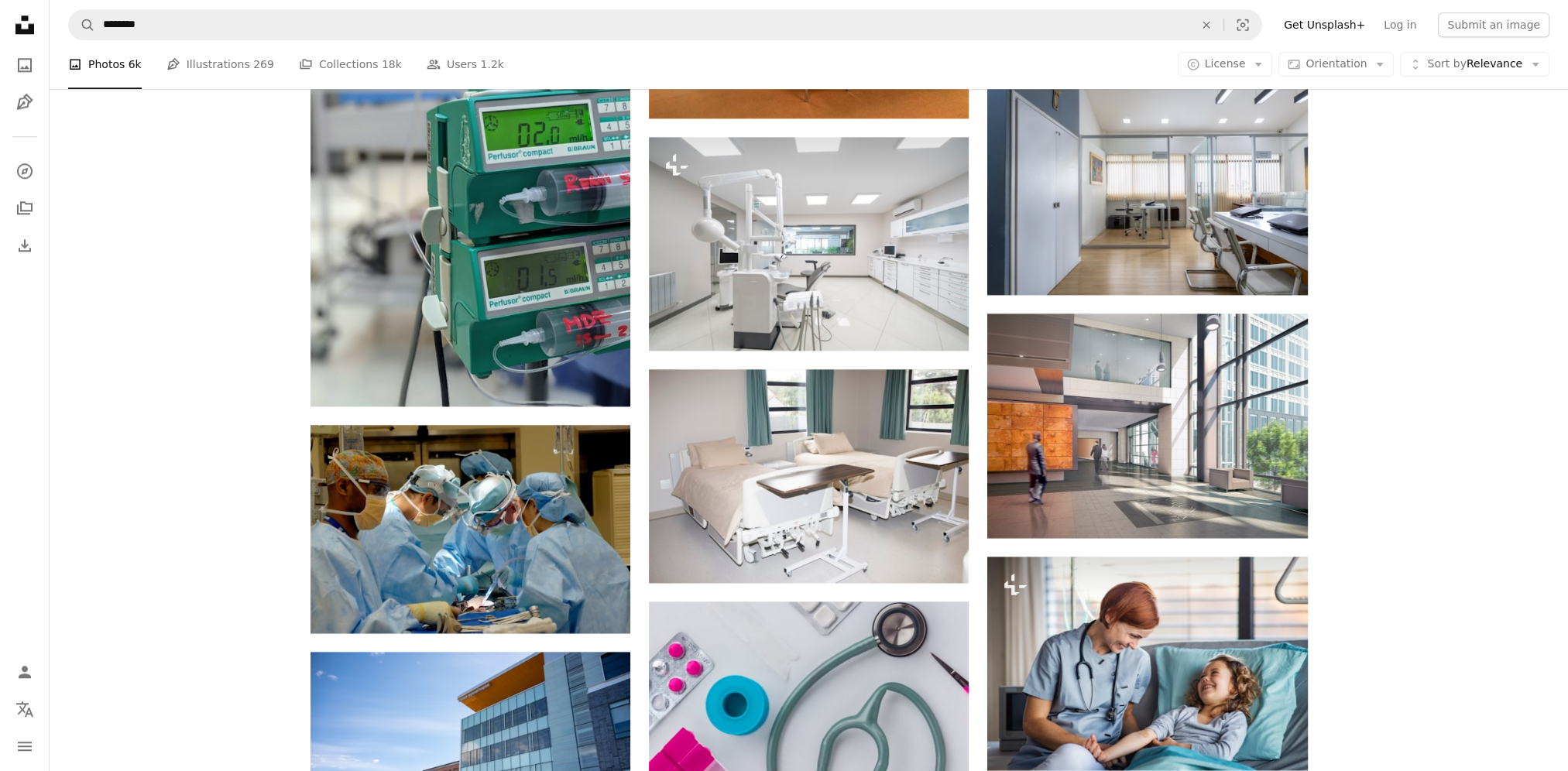
scroll to position [10268, 0]
